Goal: Task Accomplishment & Management: Manage account settings

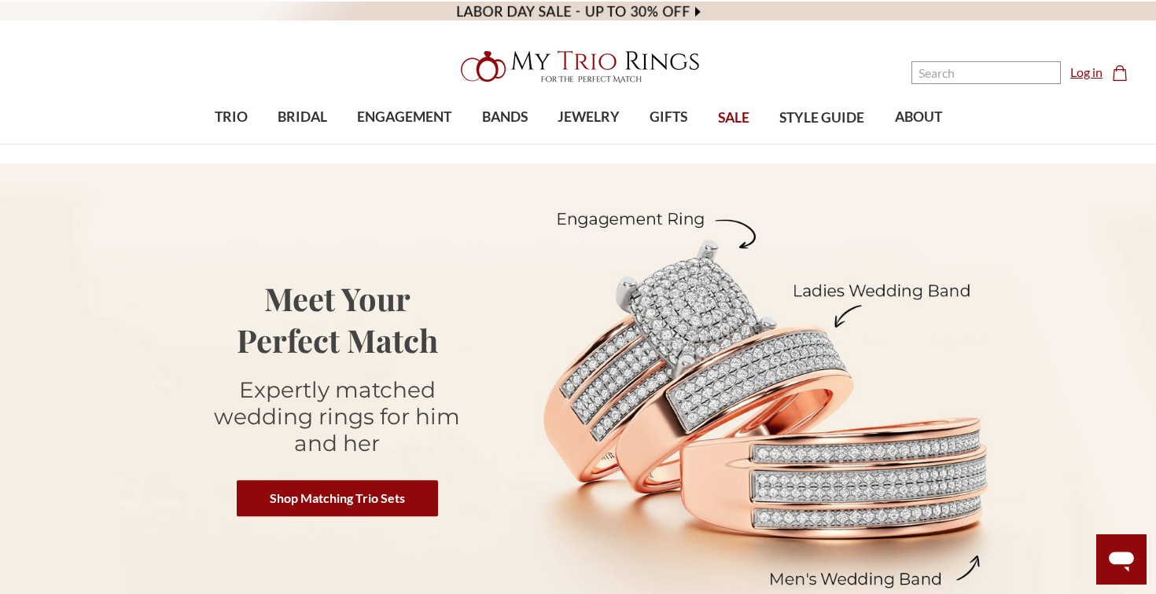
click at [1092, 77] on link "Log in" at bounding box center [1086, 72] width 32 height 19
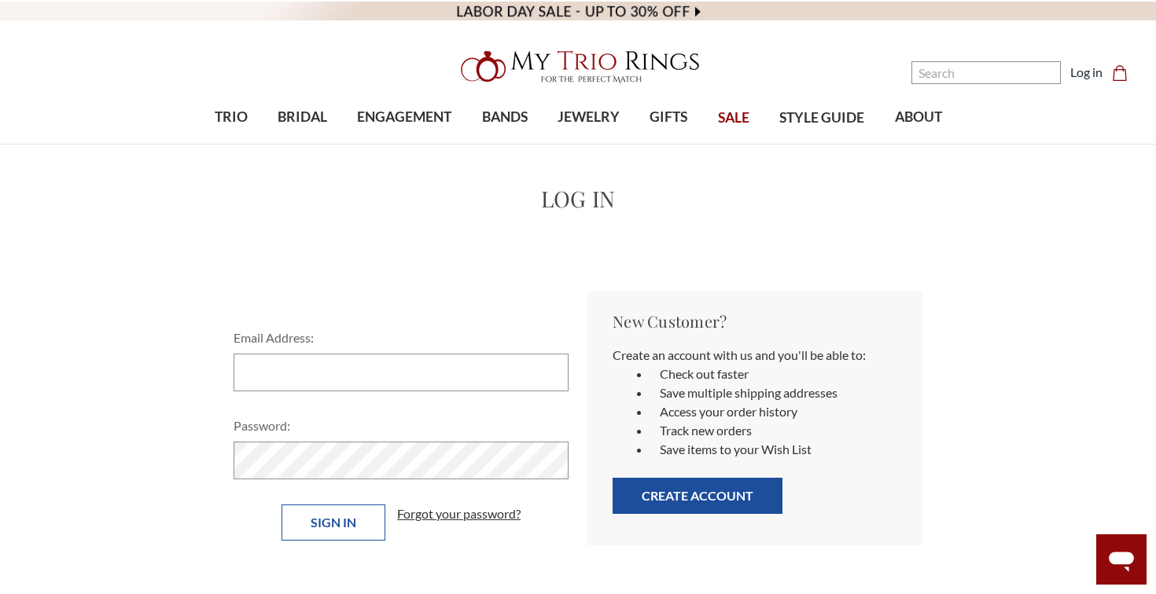
type input "chellel42@gmail.com"
click at [342, 520] on input "Sign in" at bounding box center [333, 523] width 104 height 36
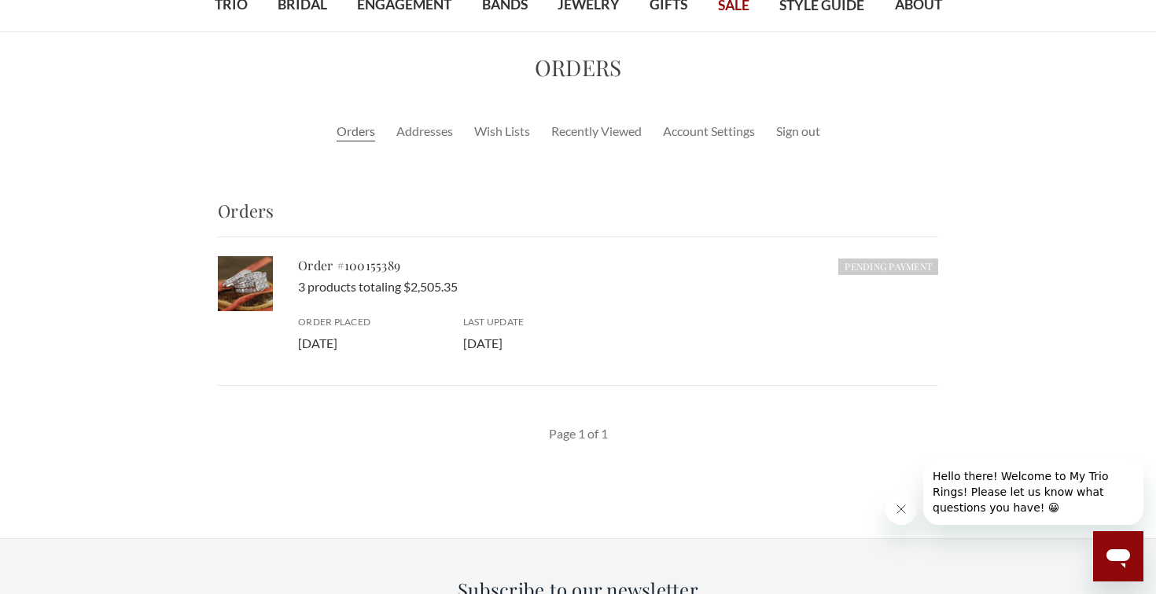
scroll to position [113, 0]
click at [410, 129] on link "Addresses" at bounding box center [424, 130] width 57 height 19
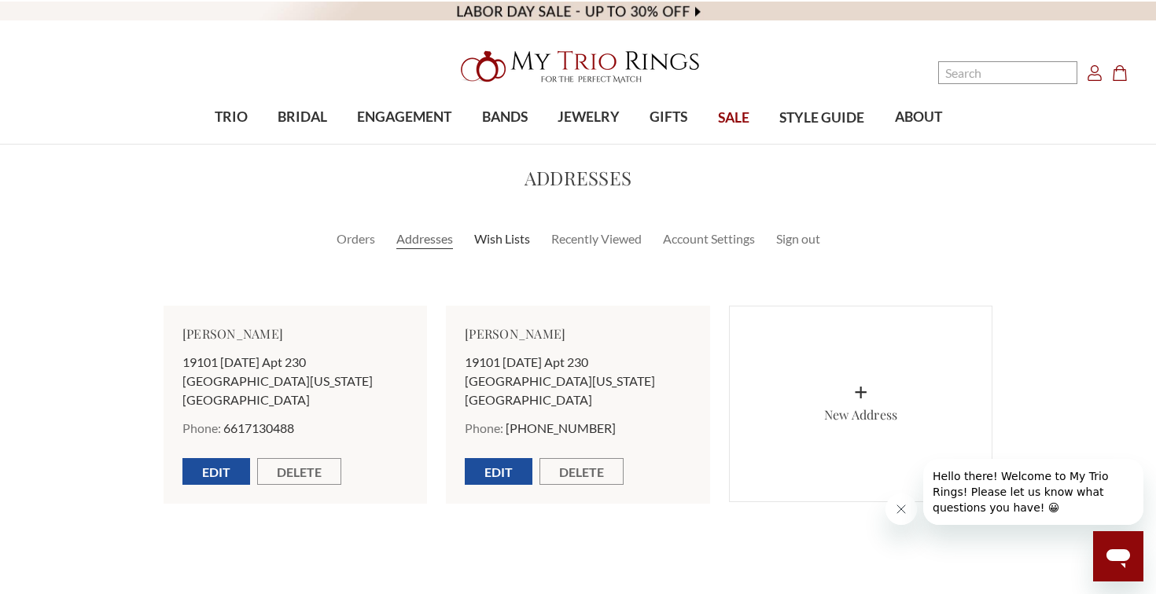
click at [509, 242] on link "Wish Lists" at bounding box center [502, 239] width 56 height 19
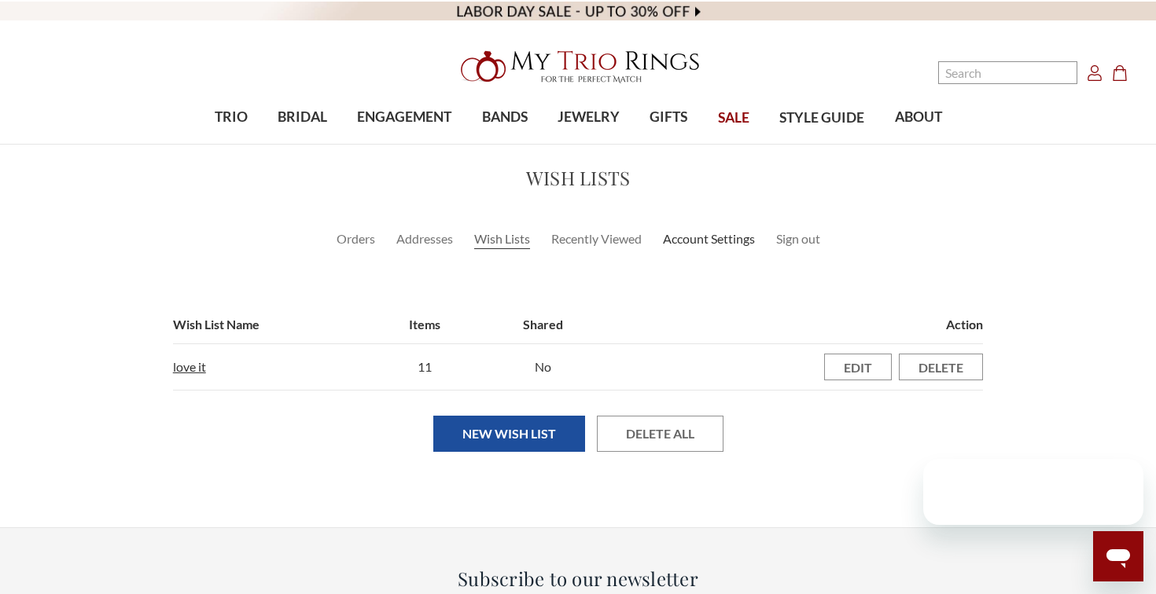
click at [705, 245] on link "Account Settings" at bounding box center [709, 239] width 92 height 19
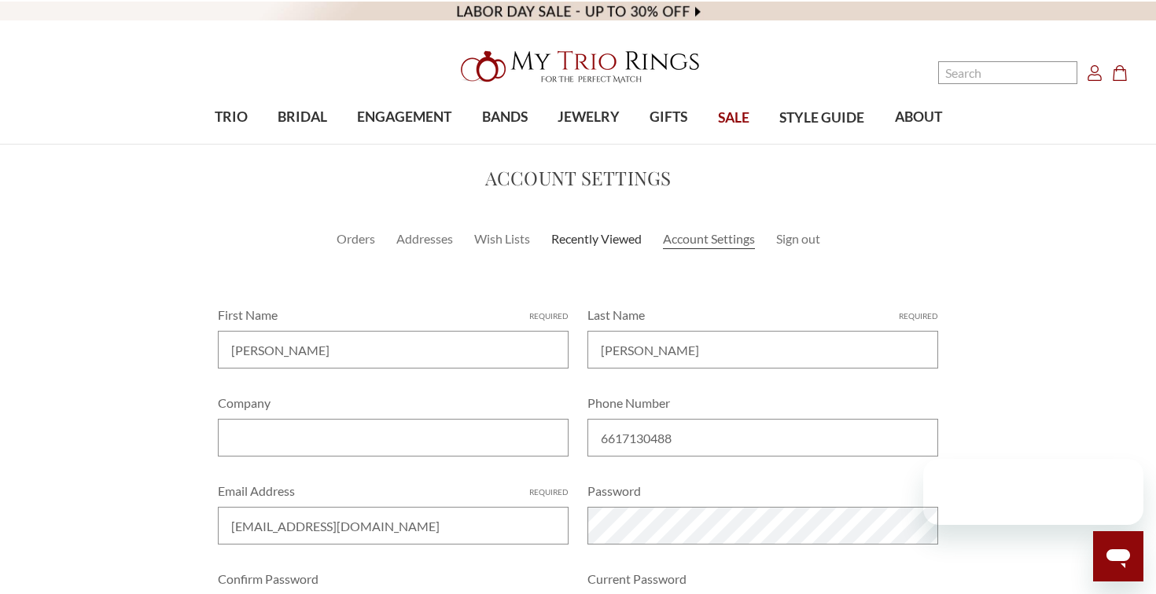
click at [612, 241] on link "Recently Viewed" at bounding box center [596, 239] width 90 height 19
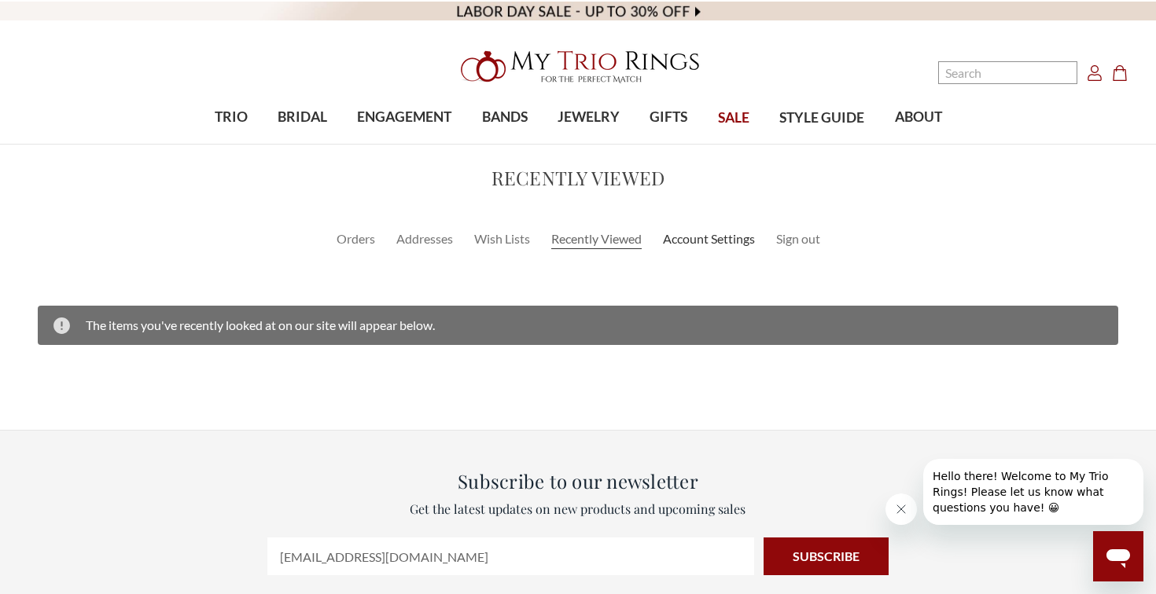
click at [730, 238] on link "Account Settings" at bounding box center [709, 239] width 92 height 19
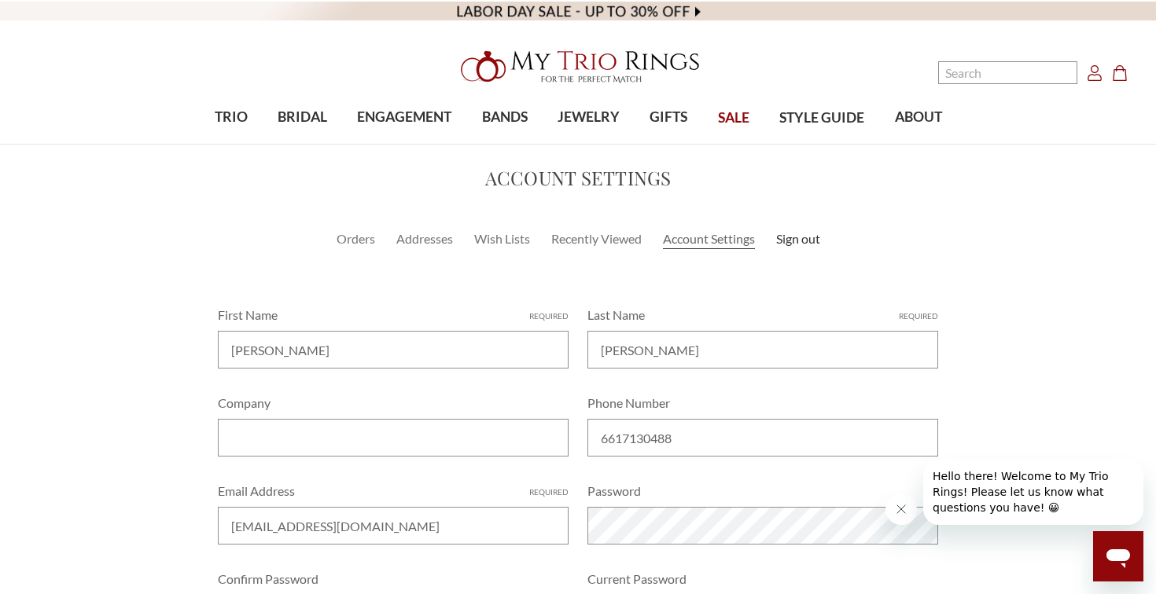
click at [791, 238] on link "Sign out" at bounding box center [798, 239] width 44 height 19
